Goal: Task Accomplishment & Management: Manage account settings

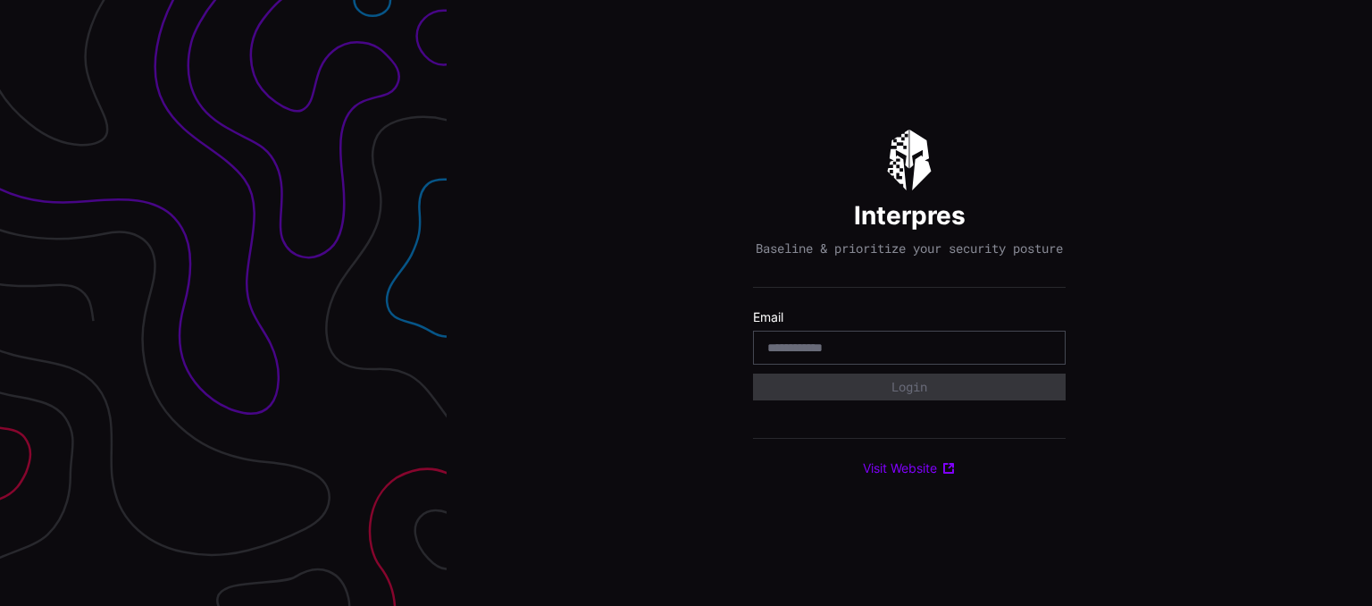
click at [858, 344] on div at bounding box center [909, 347] width 313 height 34
click at [894, 356] on input "email" at bounding box center [909, 347] width 284 height 16
type input "**********"
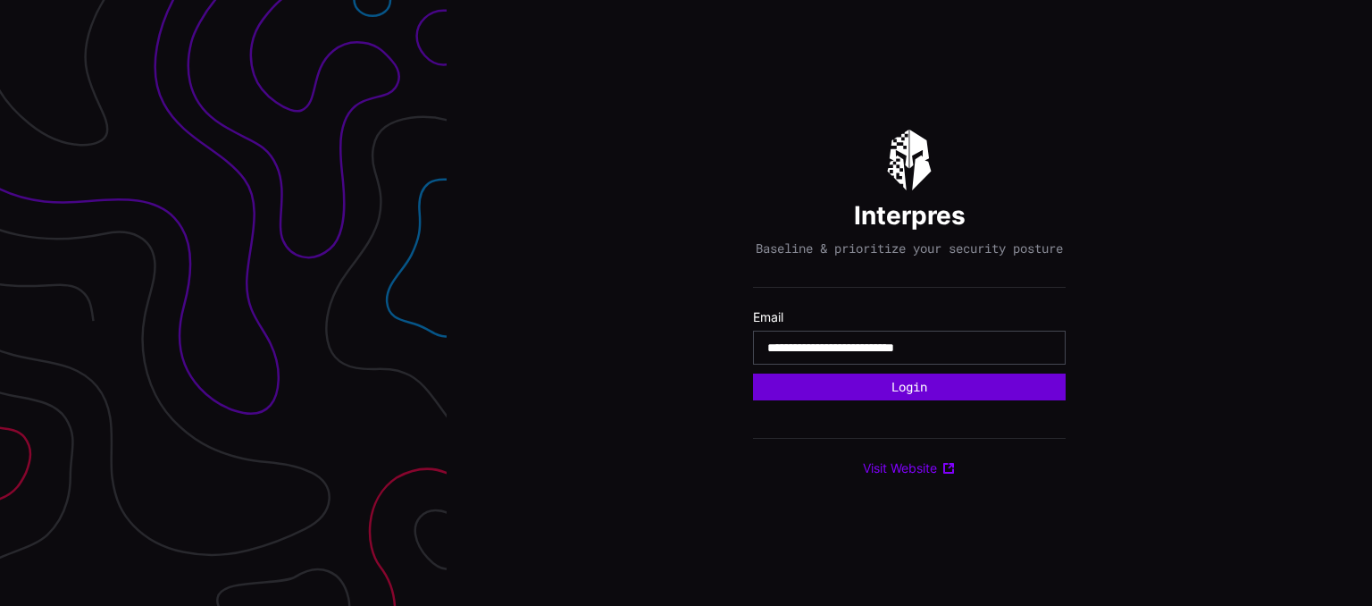
click at [922, 393] on button "Login" at bounding box center [909, 386] width 313 height 27
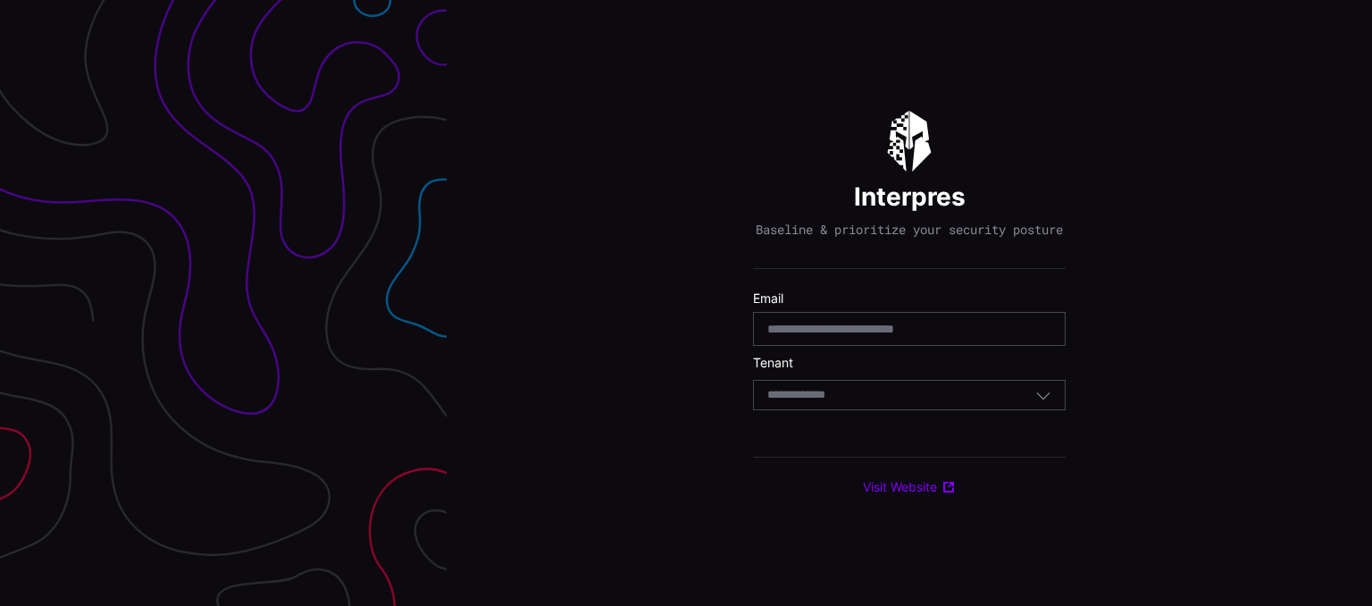
click at [912, 403] on div "Select Tenant" at bounding box center [901, 395] width 268 height 16
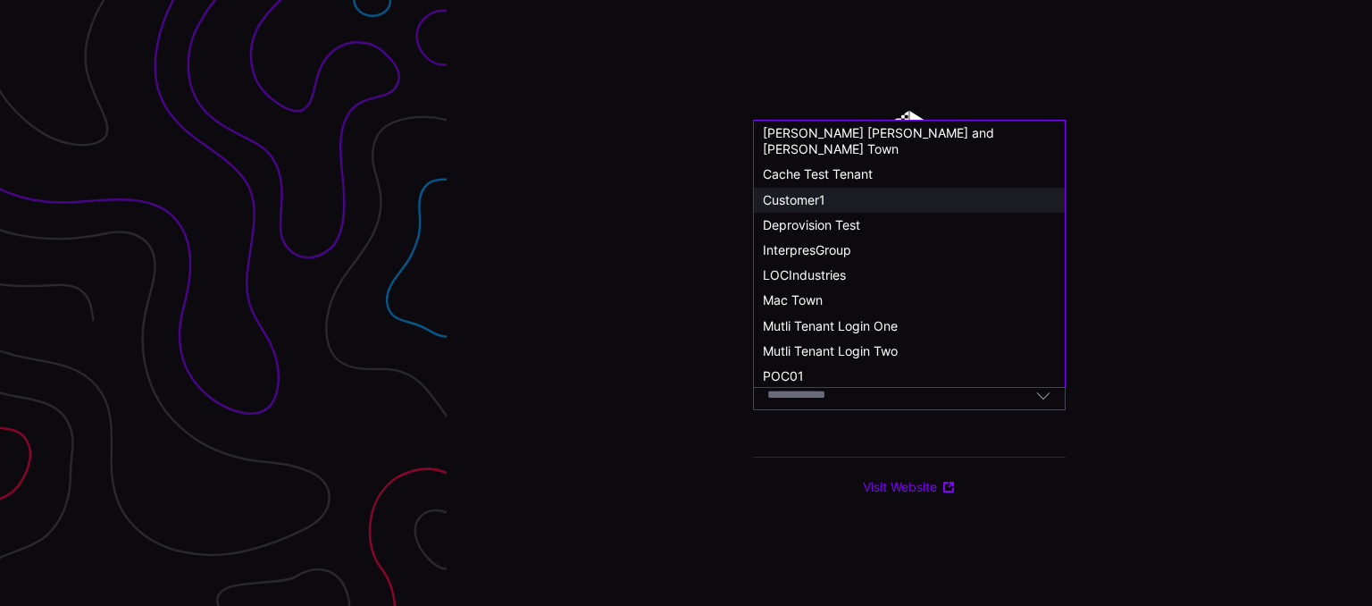
click at [818, 192] on span "Customer1" at bounding box center [794, 199] width 63 height 15
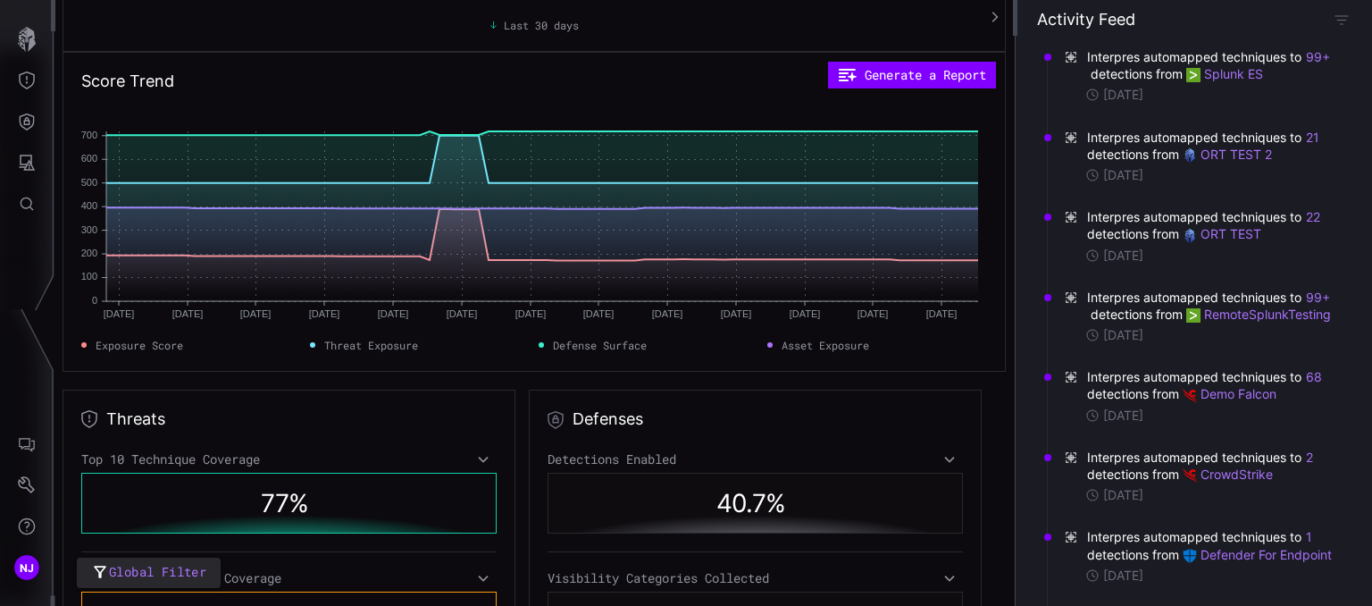
scroll to position [132, 0]
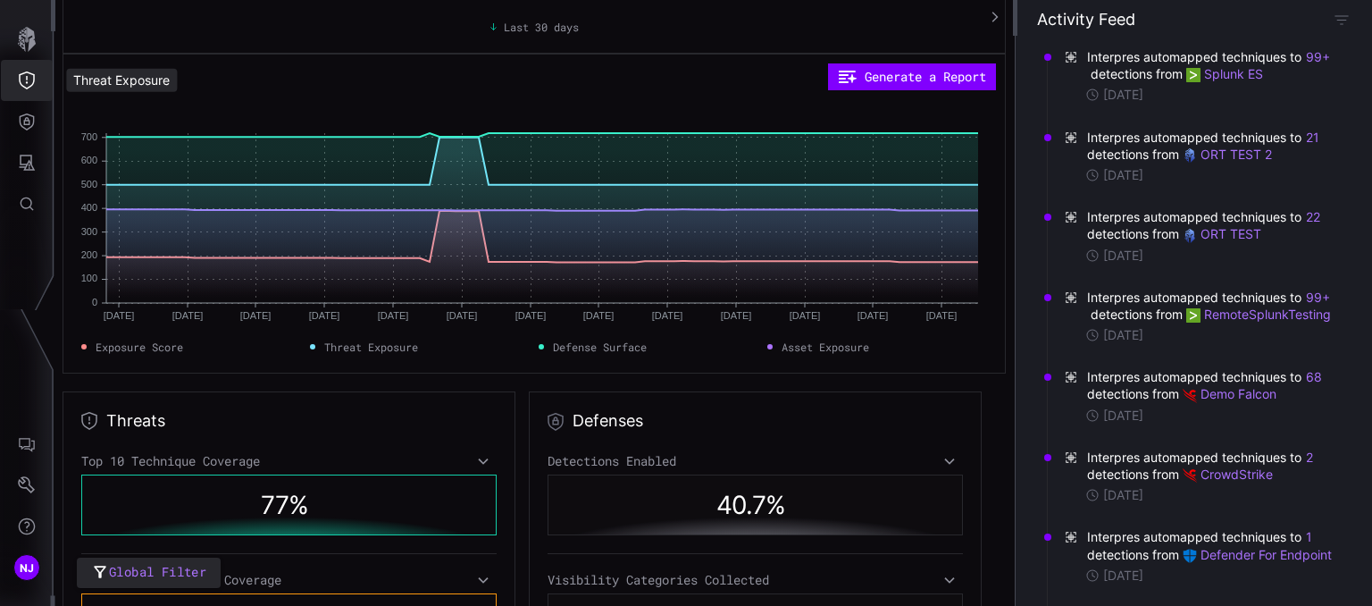
click at [32, 75] on icon "Threat Exposure" at bounding box center [27, 80] width 18 height 18
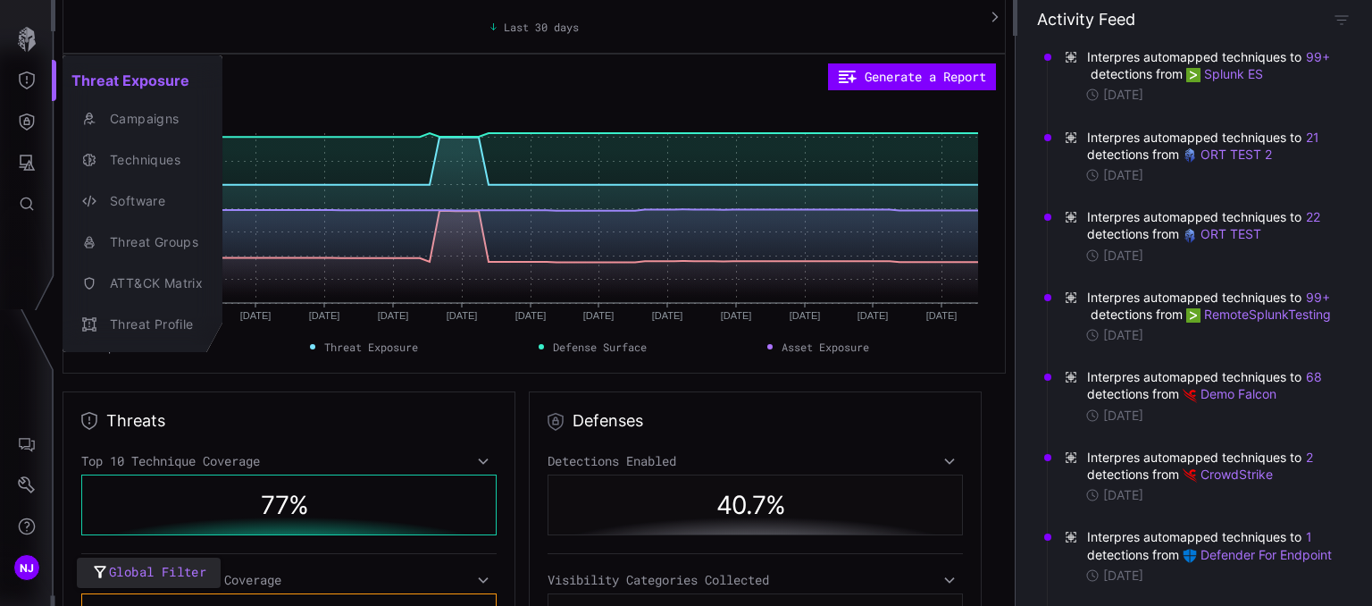
click at [23, 122] on div at bounding box center [686, 303] width 1372 height 606
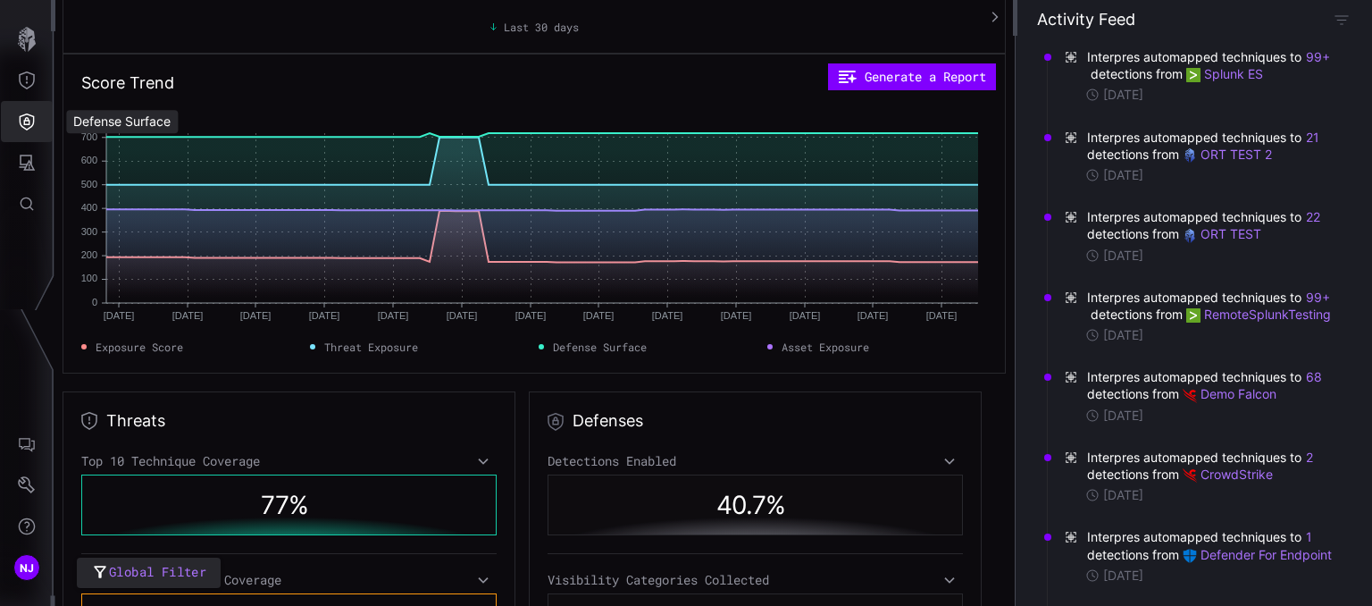
click at [23, 122] on icon "Defense Surface" at bounding box center [27, 122] width 18 height 18
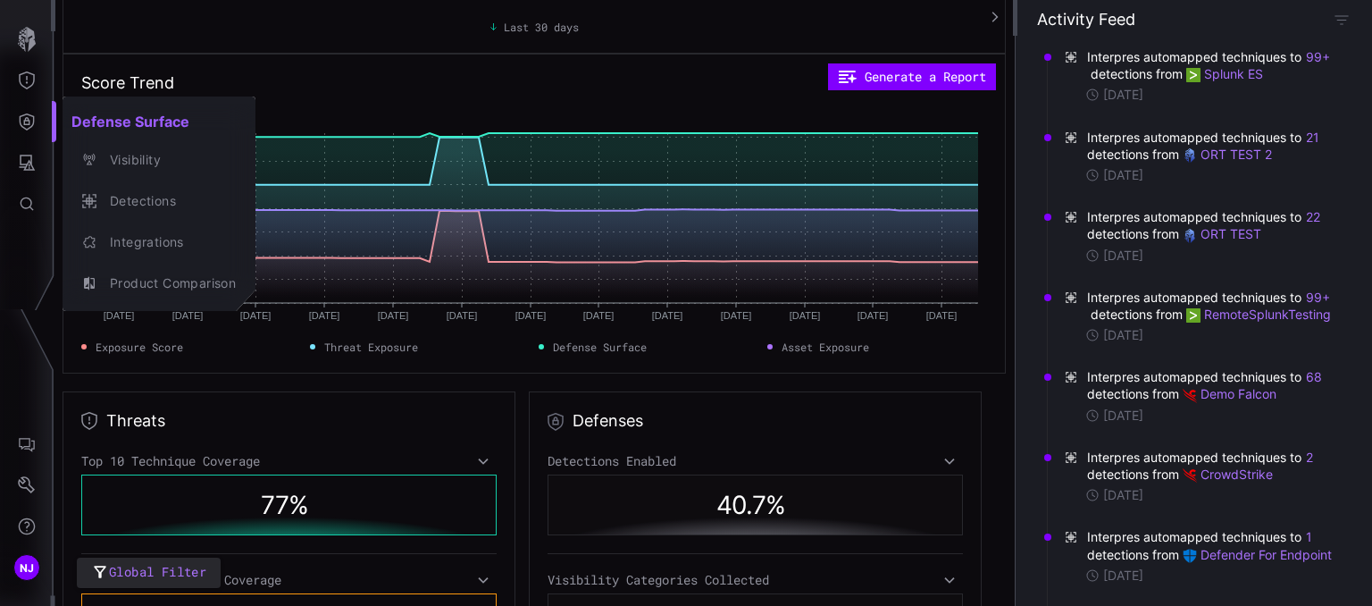
click at [28, 147] on div at bounding box center [686, 303] width 1372 height 606
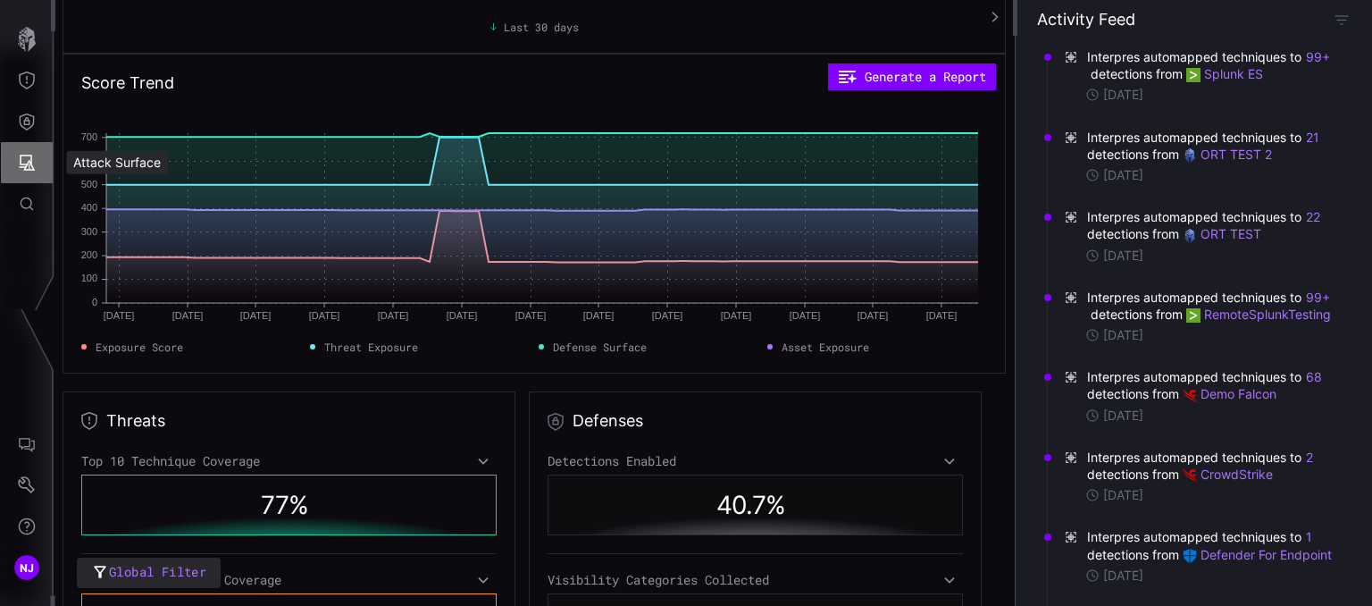
click at [29, 172] on button "Attack Surface" at bounding box center [27, 162] width 52 height 41
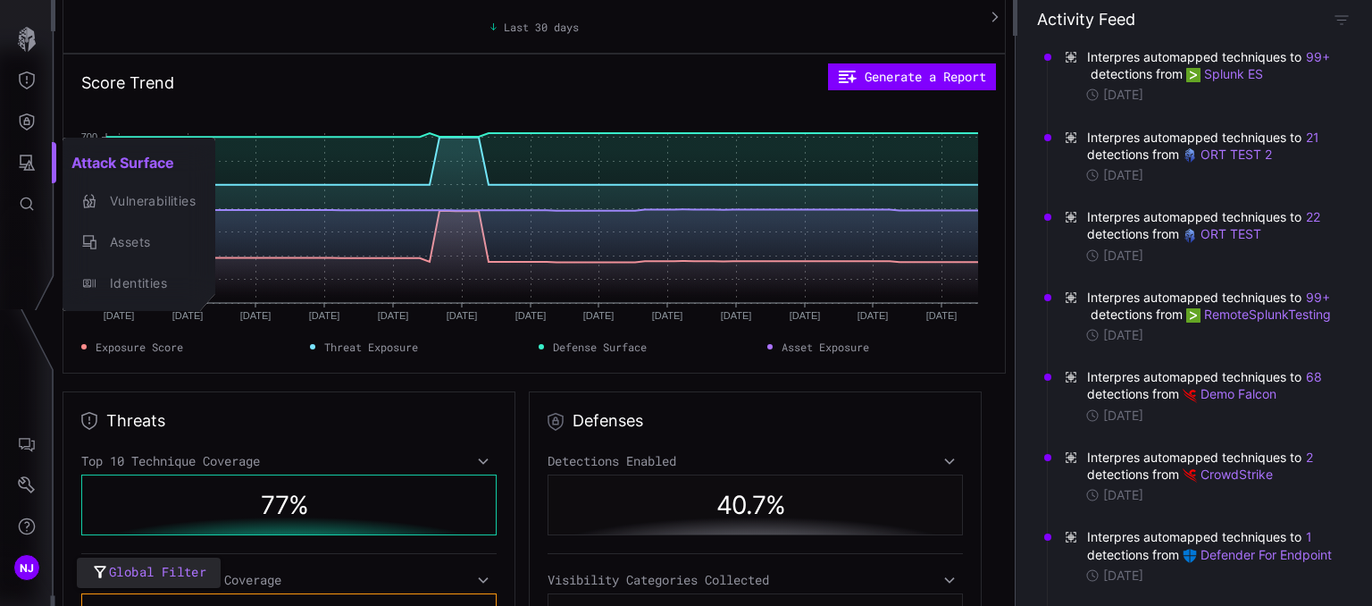
click at [26, 440] on div at bounding box center [686, 303] width 1372 height 606
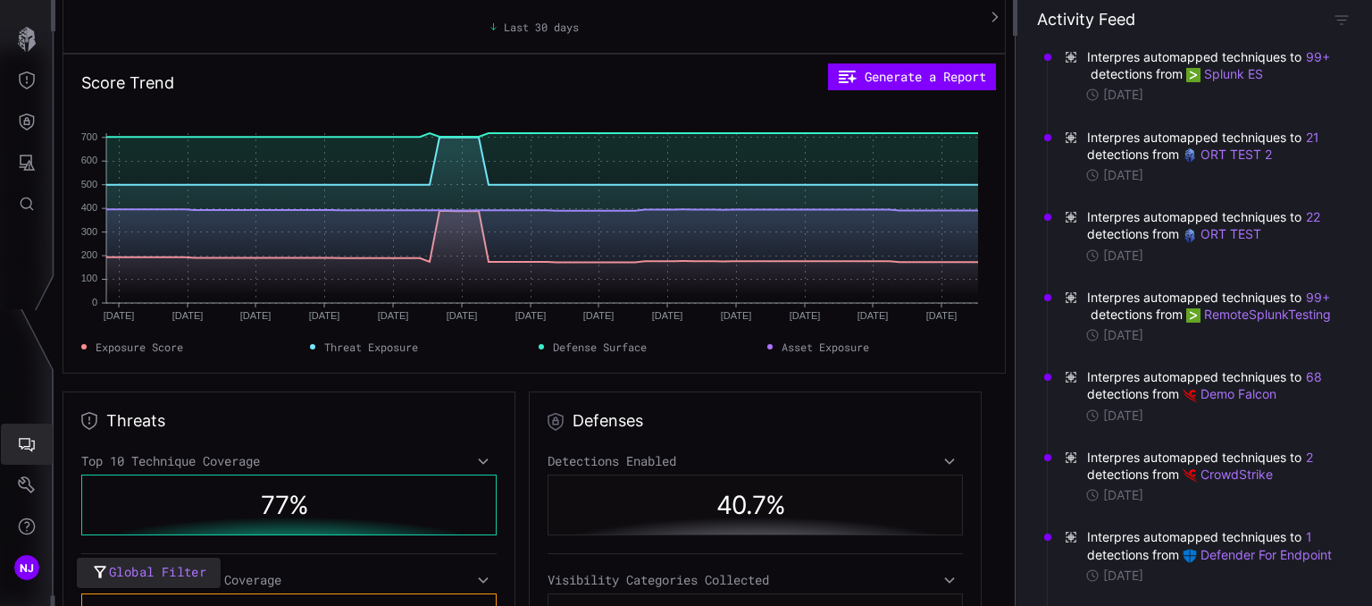
click at [26, 440] on icon "AI Chat" at bounding box center [27, 444] width 18 height 18
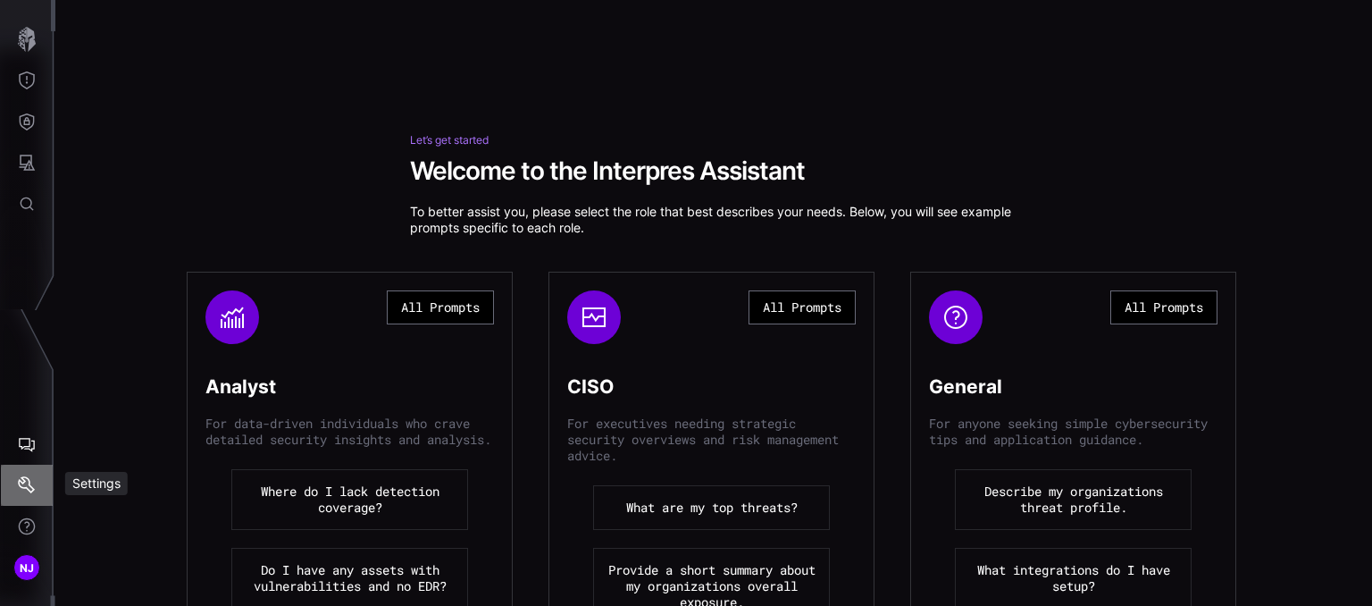
click at [25, 486] on icon "Settings" at bounding box center [27, 485] width 18 height 18
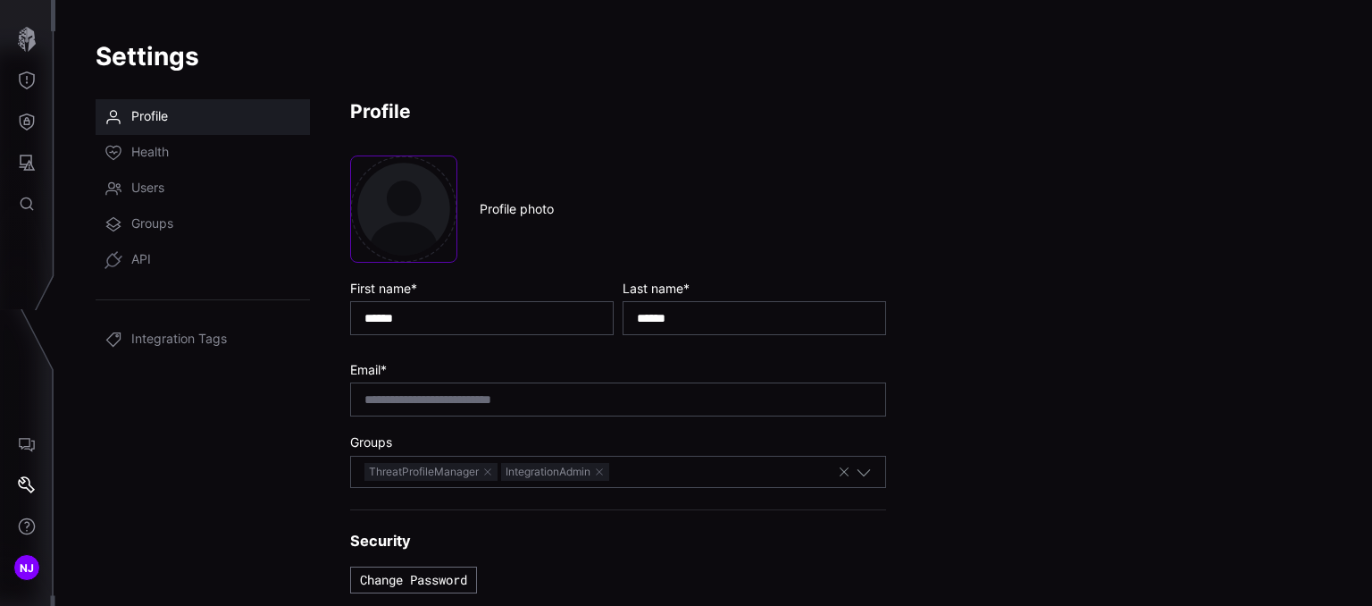
scroll to position [50, 0]
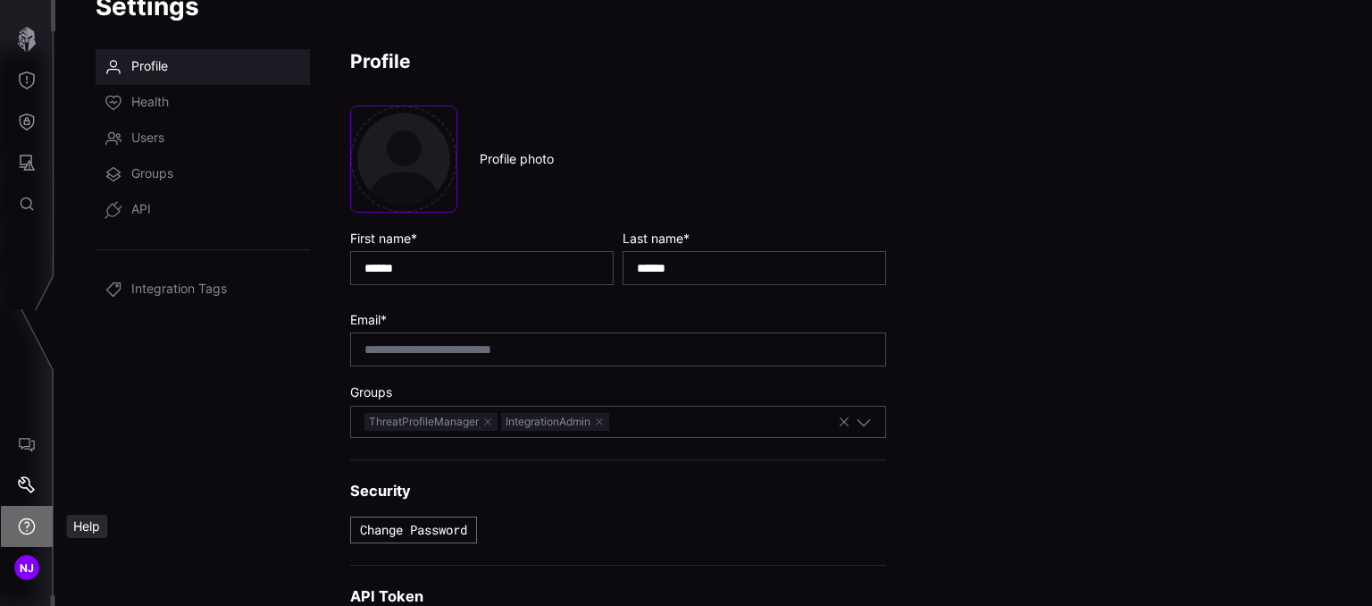
click at [26, 517] on icon "Help" at bounding box center [27, 526] width 18 height 18
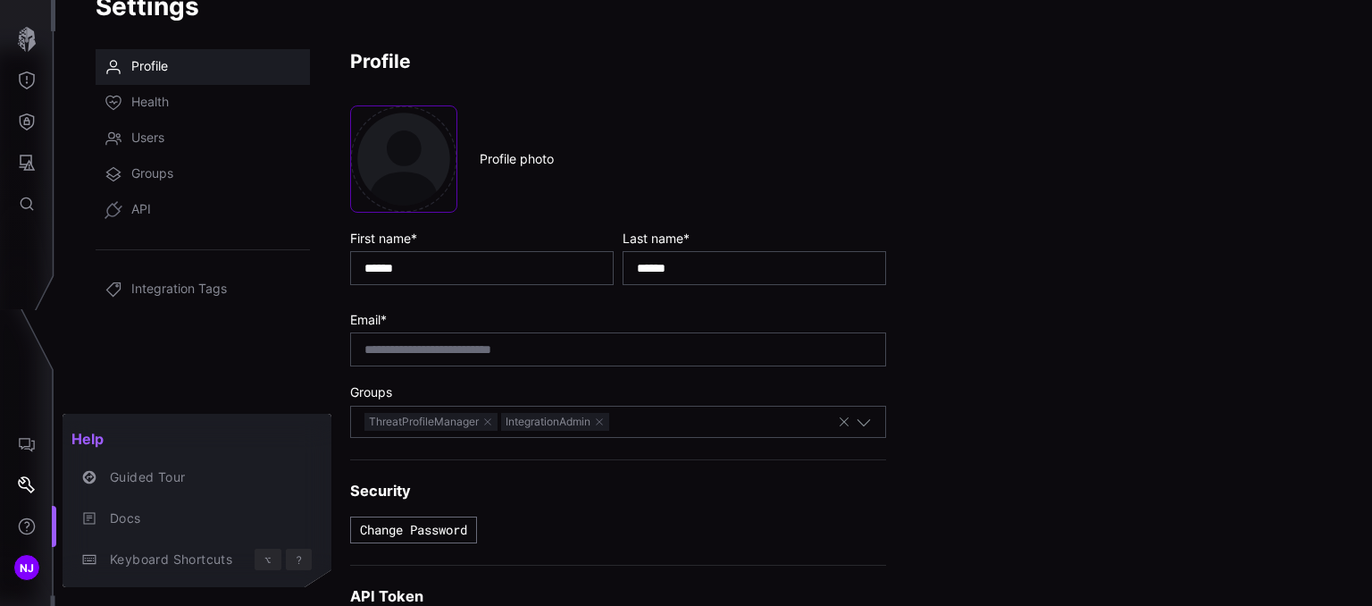
click at [25, 564] on div at bounding box center [686, 303] width 1372 height 606
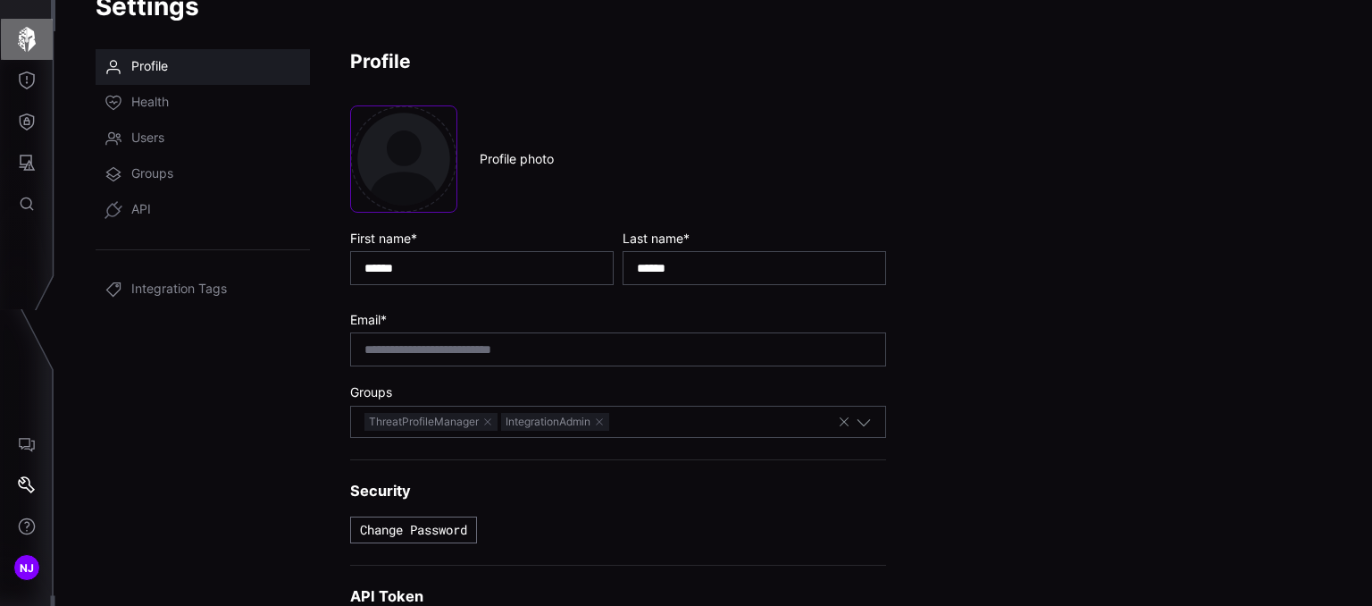
click at [32, 51] on icon "button" at bounding box center [26, 39] width 25 height 25
